Goal: Check status: Check status

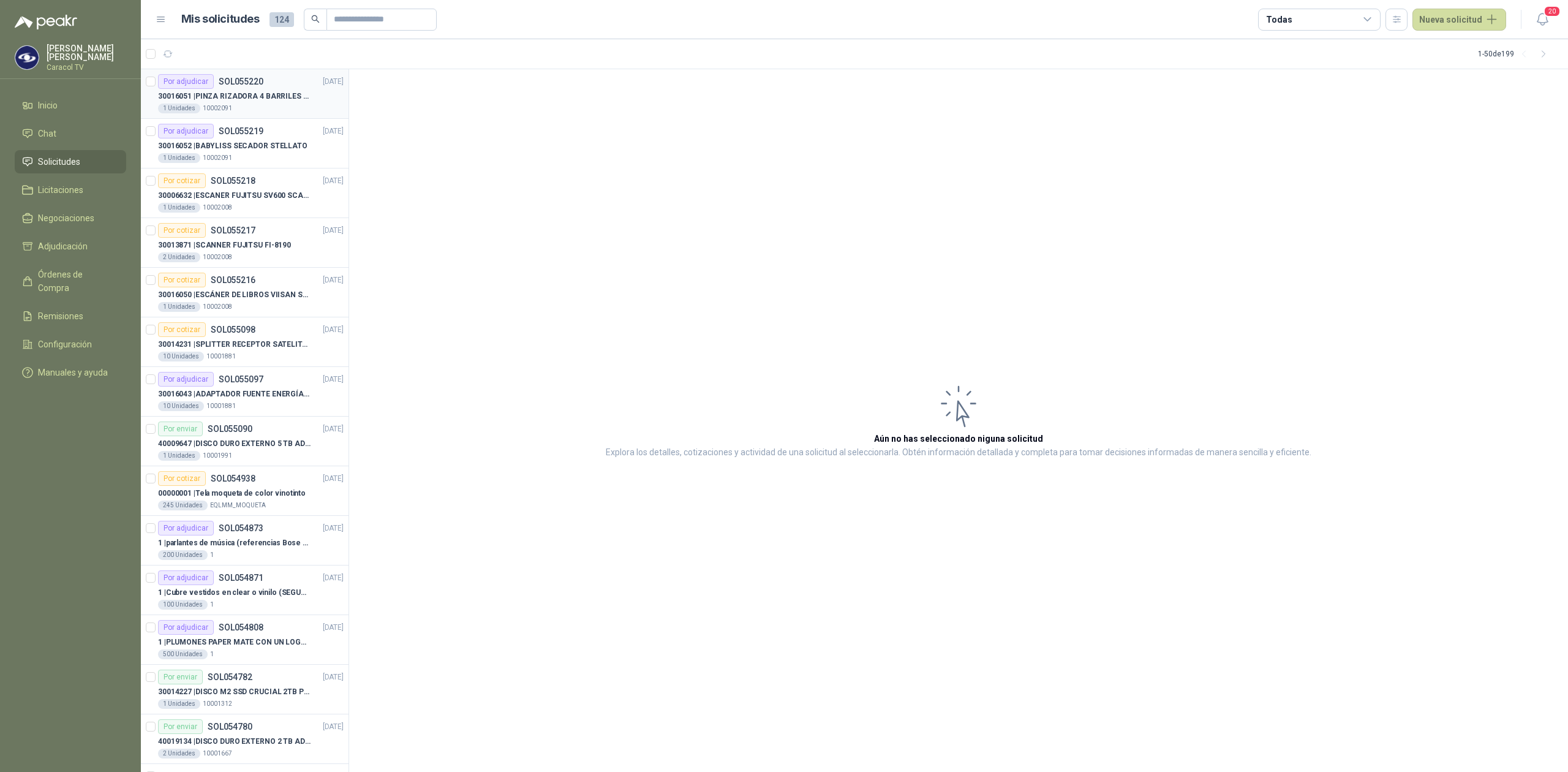
click at [271, 102] on p "30016051 | PINZA RIZADORA 4 BARRILES INTER. SOL-GEL BABYLISS SECADOR STELLATO" at bounding box center [234, 96] width 153 height 11
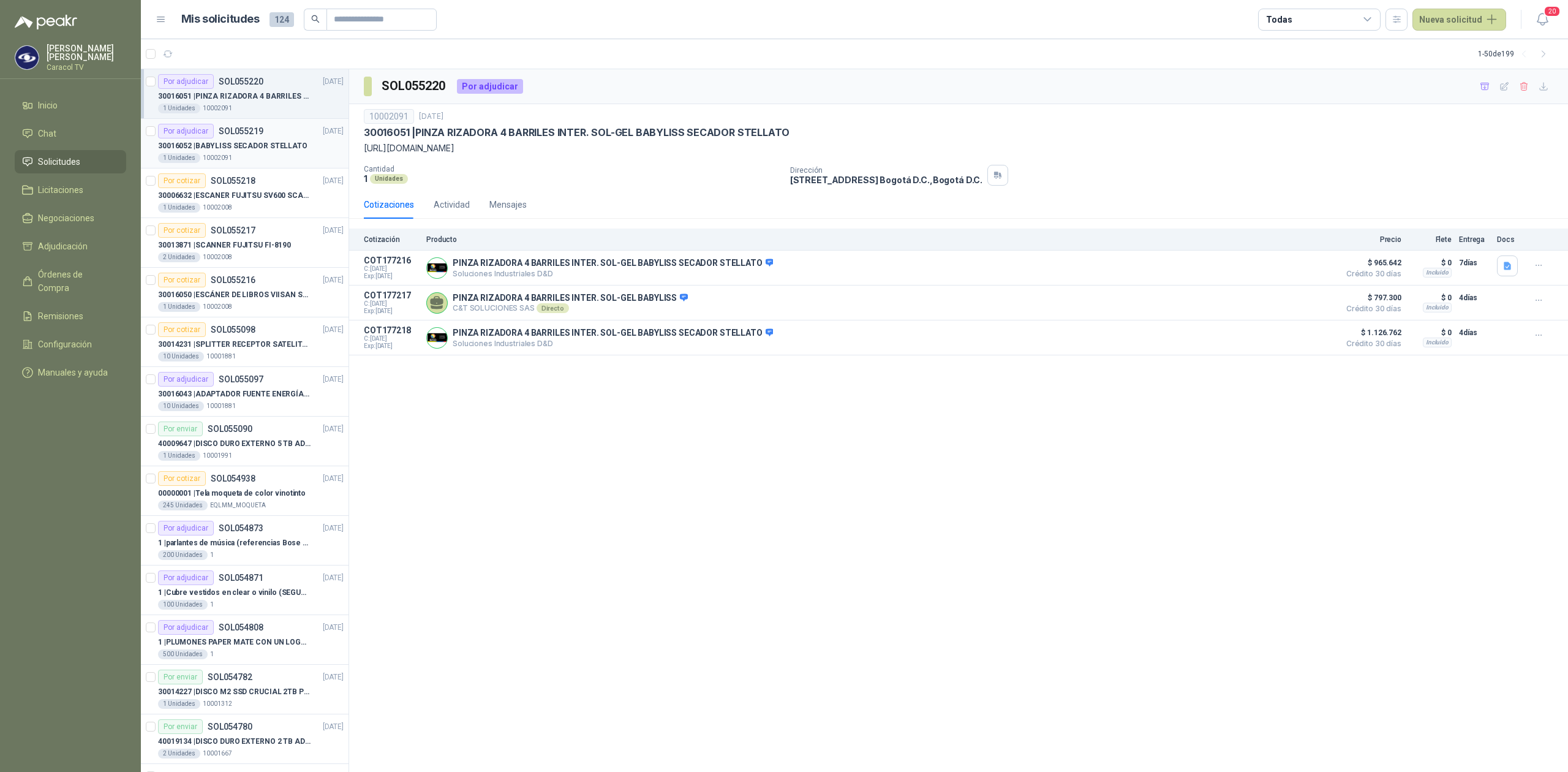
click at [277, 146] on p "30016052 | BABYLISS SECADOR STELLATO" at bounding box center [233, 146] width 150 height 11
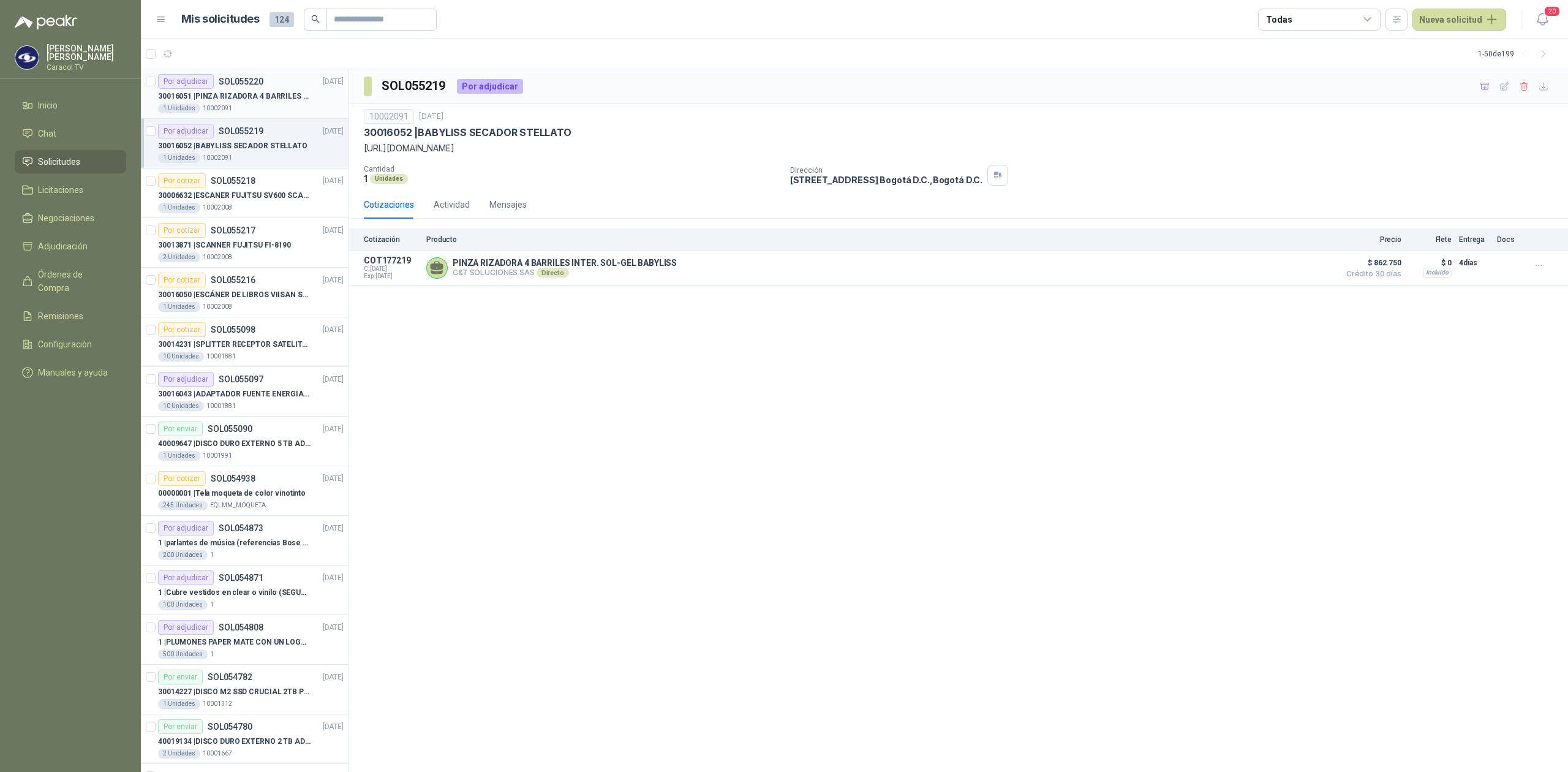
click at [253, 99] on p "30016051 | PINZA RIZADORA 4 BARRILES INTER. SOL-GEL BABYLISS SECADOR STELLATO" at bounding box center [234, 96] width 153 height 11
